Goal: Find specific page/section: Find specific page/section

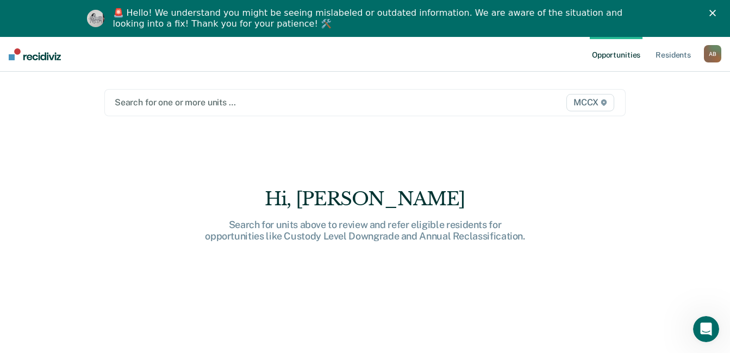
click at [195, 101] on div at bounding box center [290, 102] width 350 height 12
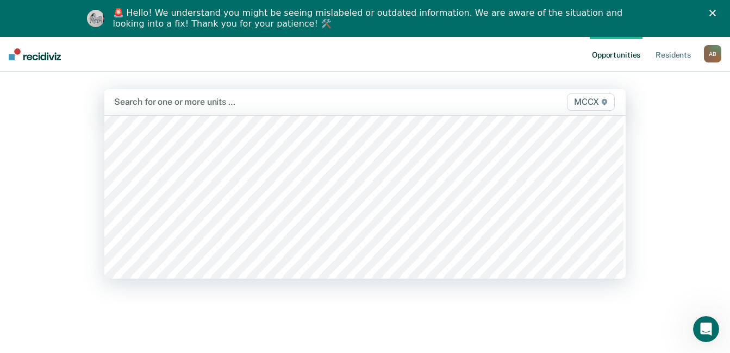
scroll to position [3206, 0]
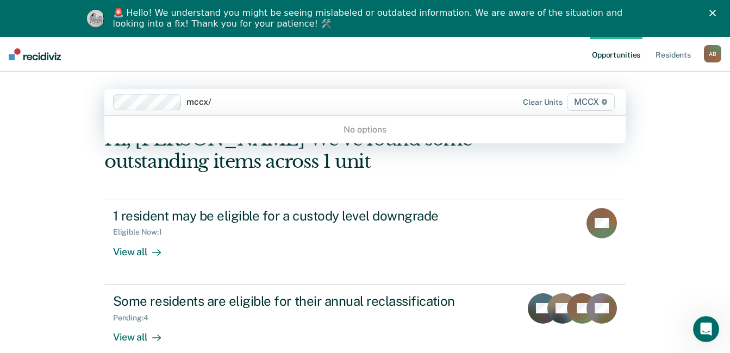
type input "mccx"
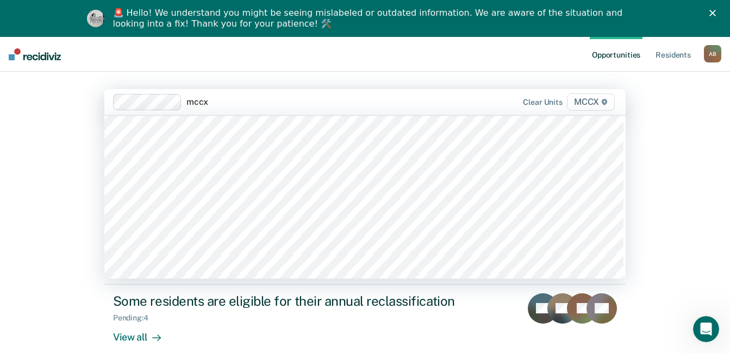
scroll to position [687, 0]
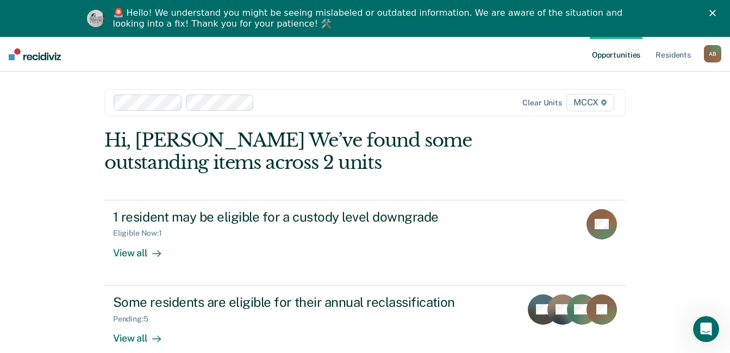
click at [277, 101] on div at bounding box center [361, 102] width 205 height 12
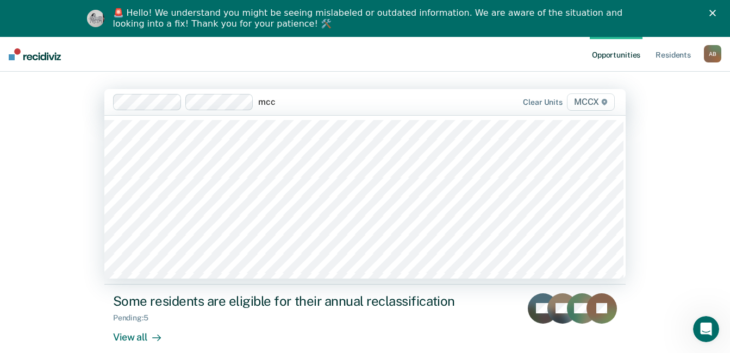
type input "mccx"
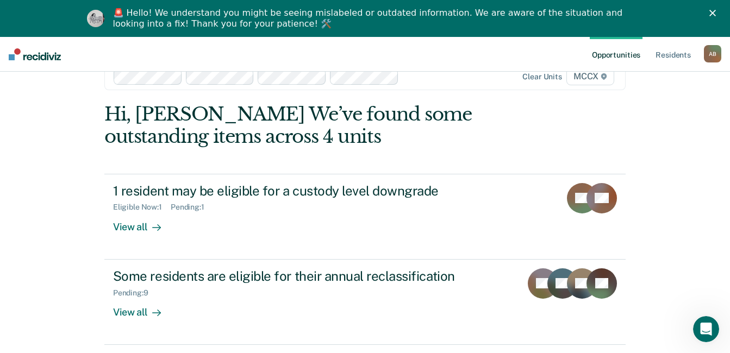
scroll to position [37, 0]
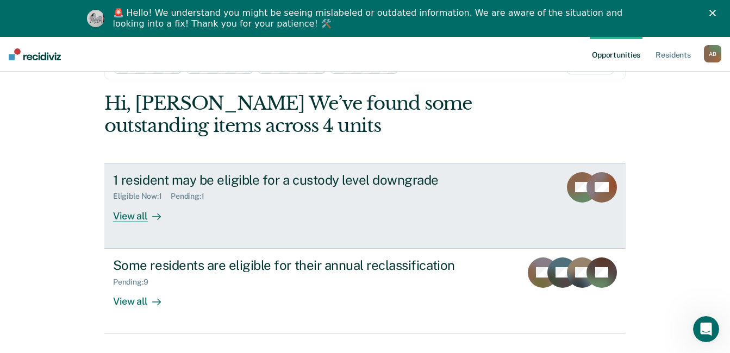
click at [134, 211] on div "View all" at bounding box center [143, 211] width 61 height 21
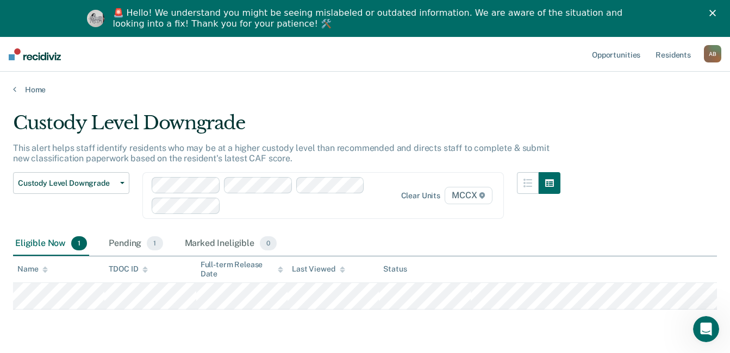
scroll to position [37, 0]
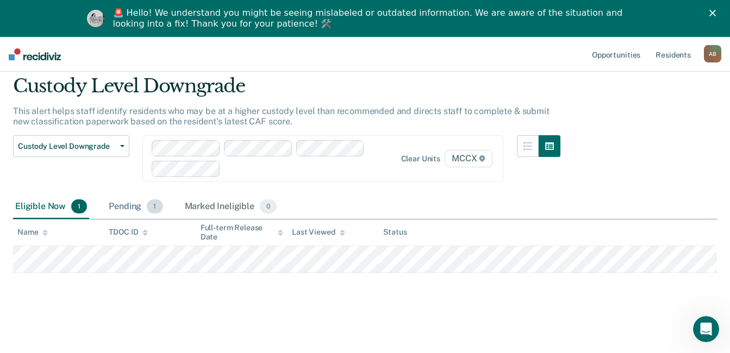
click at [119, 203] on div "Pending 1" at bounding box center [136, 207] width 58 height 24
click at [58, 206] on div "Eligible Now 1" at bounding box center [51, 207] width 76 height 24
click at [50, 205] on div "Eligible Now 1" at bounding box center [51, 207] width 76 height 24
click at [138, 210] on div "Pending 1" at bounding box center [136, 207] width 58 height 24
click at [51, 208] on div "Eligible Now 1" at bounding box center [51, 207] width 76 height 24
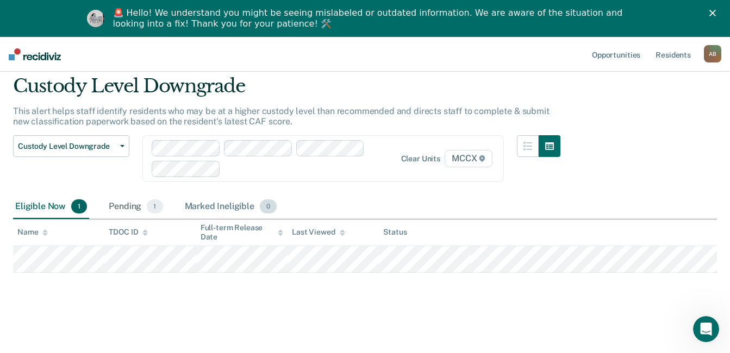
click at [199, 202] on div "Marked Ineligible 0" at bounding box center [231, 207] width 97 height 24
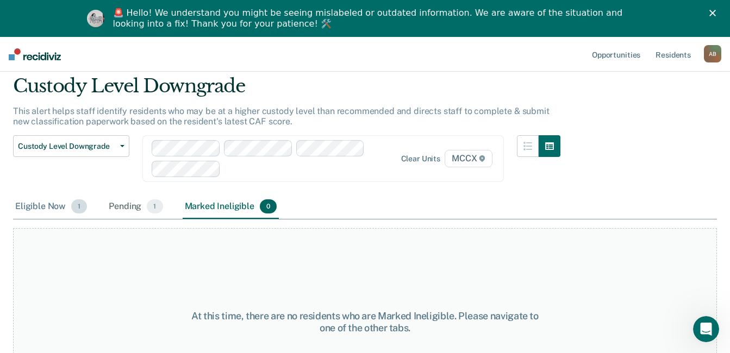
click at [42, 205] on div "Eligible Now 1" at bounding box center [51, 207] width 76 height 24
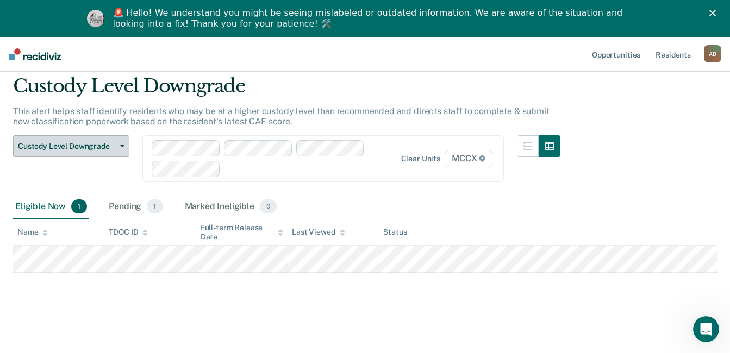
click at [86, 146] on span "Custody Level Downgrade" at bounding box center [67, 146] width 98 height 9
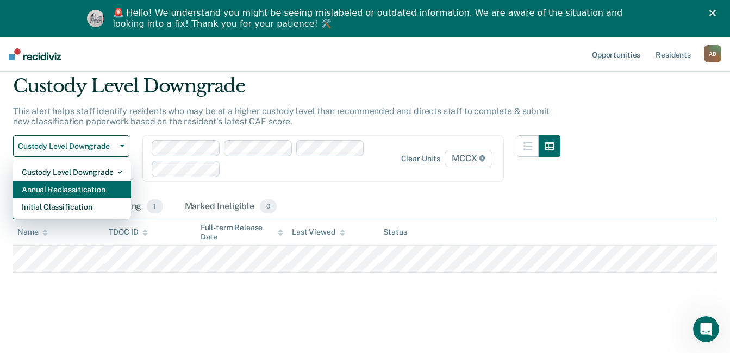
click at [83, 186] on div "Annual Reclassification" at bounding box center [72, 189] width 101 height 17
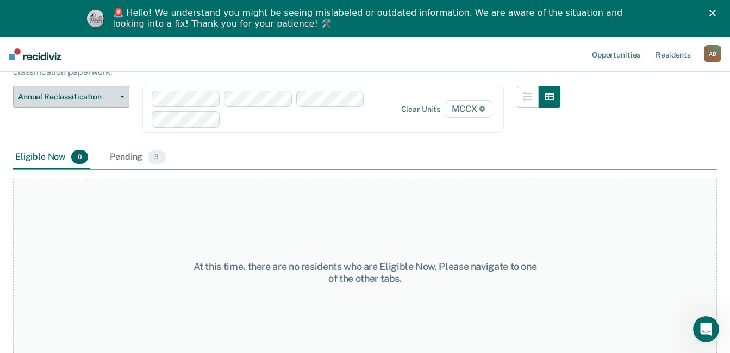
scroll to position [100, 0]
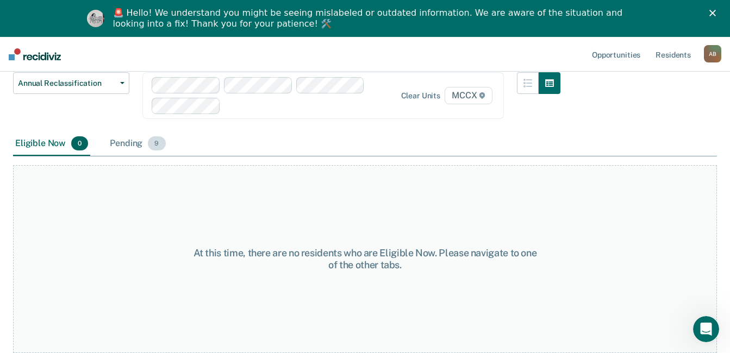
drag, startPoint x: 126, startPoint y: 146, endPoint x: 137, endPoint y: 145, distance: 11.4
click at [129, 145] on div "Pending 9" at bounding box center [138, 144] width 60 height 24
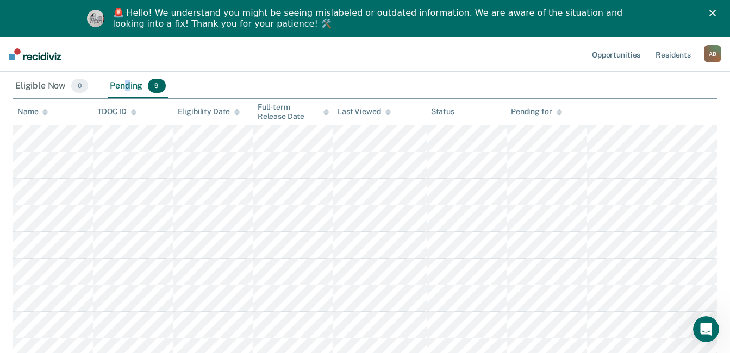
scroll to position [139, 0]
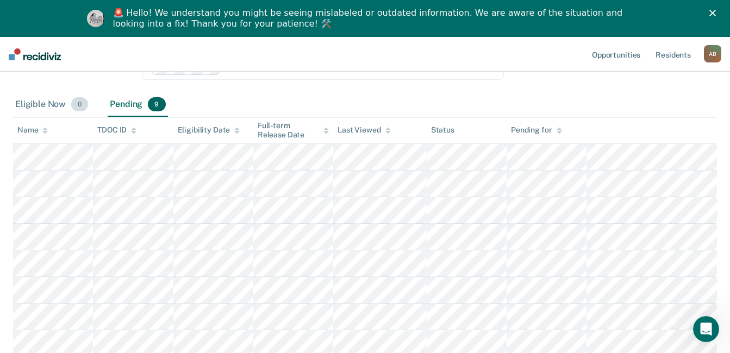
click at [59, 103] on div "Eligible Now 0" at bounding box center [51, 105] width 77 height 24
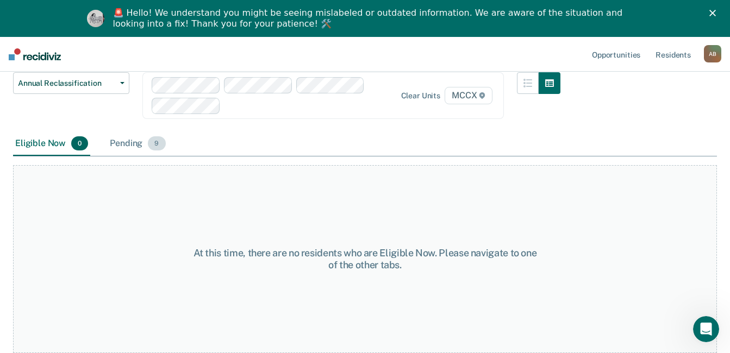
click at [120, 141] on div "Pending 9" at bounding box center [138, 144] width 60 height 24
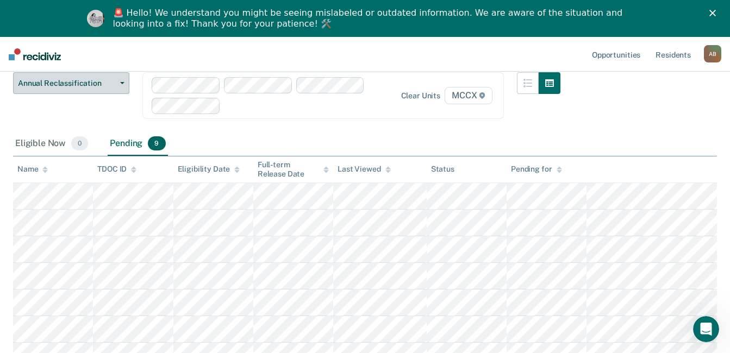
click at [91, 84] on span "Annual Reclassification" at bounding box center [67, 83] width 98 height 9
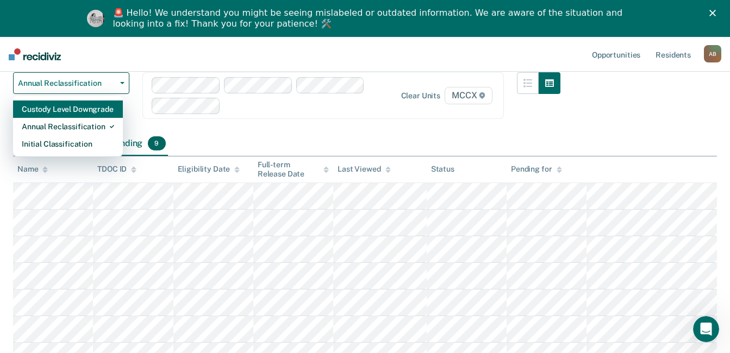
click at [72, 113] on div "Custody Level Downgrade" at bounding box center [68, 109] width 92 height 17
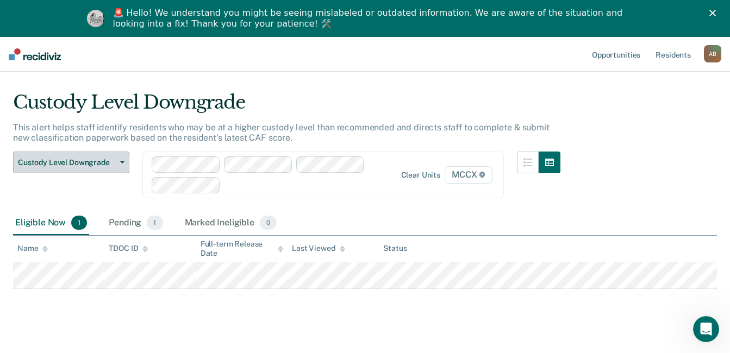
scroll to position [37, 0]
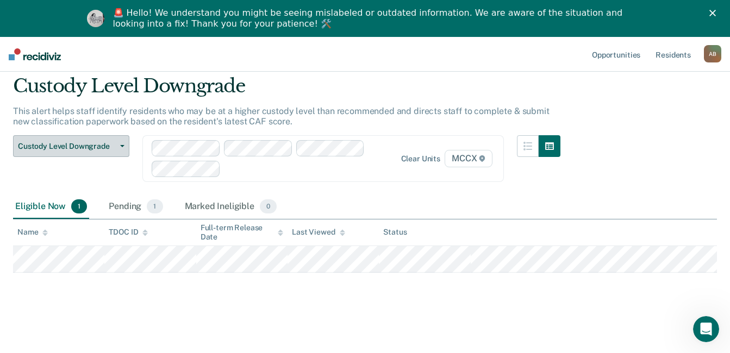
click at [80, 143] on span "Custody Level Downgrade" at bounding box center [67, 146] width 98 height 9
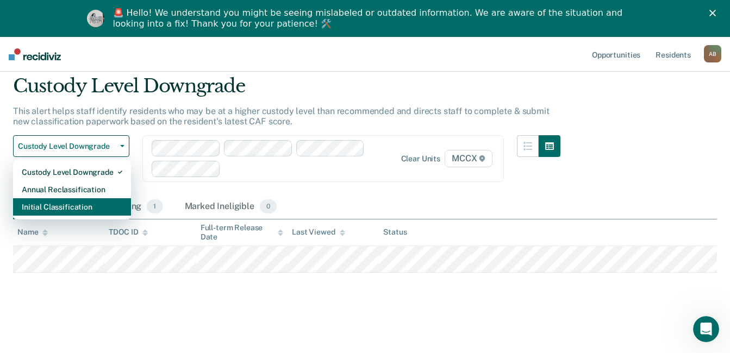
click at [73, 210] on div "Initial Classification" at bounding box center [72, 206] width 101 height 17
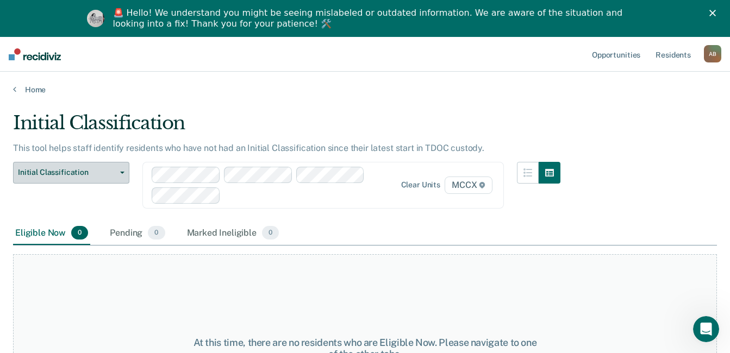
click at [76, 169] on span "Initial Classification" at bounding box center [67, 172] width 98 height 9
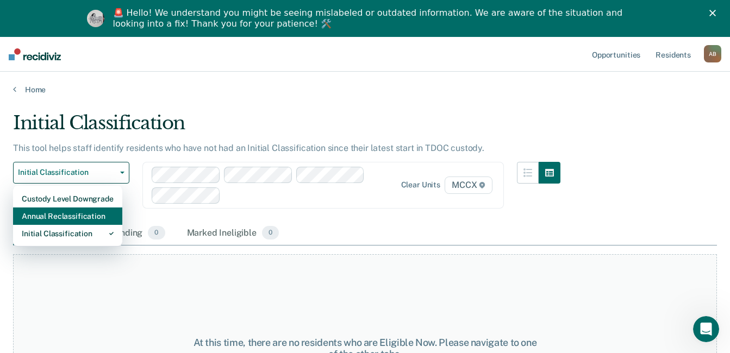
click at [68, 217] on div "Annual Reclassification" at bounding box center [68, 216] width 92 height 17
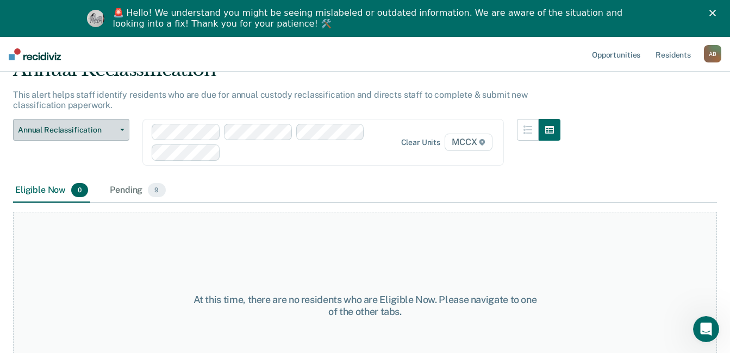
scroll to position [100, 0]
